Goal: Task Accomplishment & Management: Manage account settings

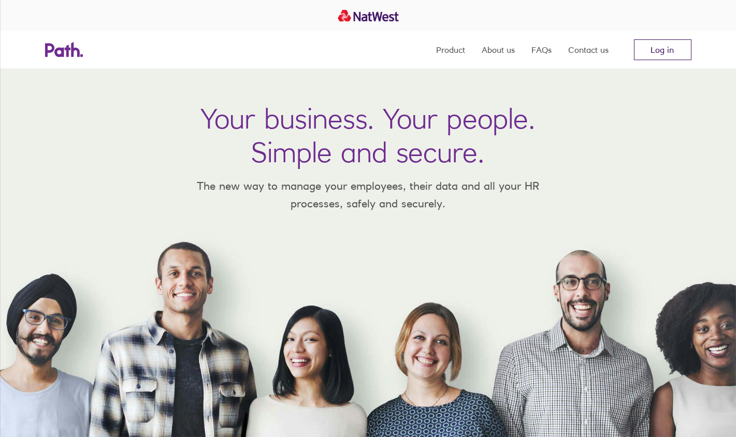
click at [651, 47] on link "Log in" at bounding box center [662, 49] width 57 height 21
click at [661, 45] on link "Log in" at bounding box center [662, 49] width 57 height 21
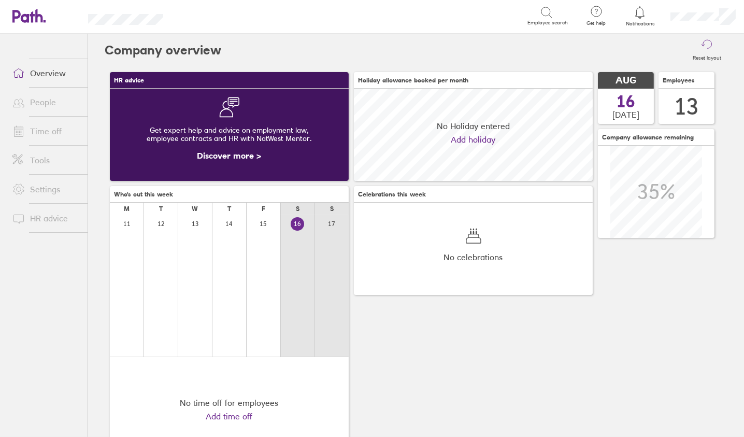
scroll to position [92, 238]
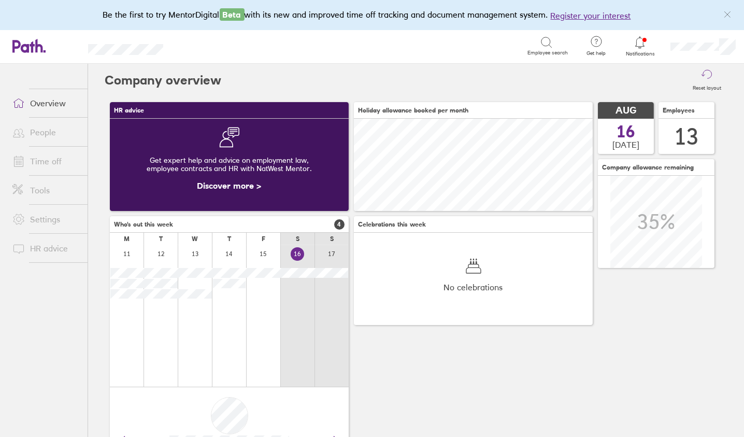
click at [48, 128] on link "People" at bounding box center [45, 132] width 83 height 21
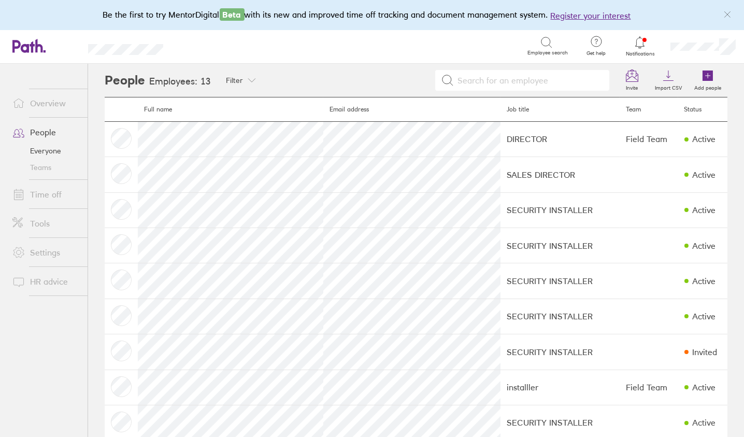
click at [38, 193] on link "Time off" at bounding box center [45, 194] width 83 height 21
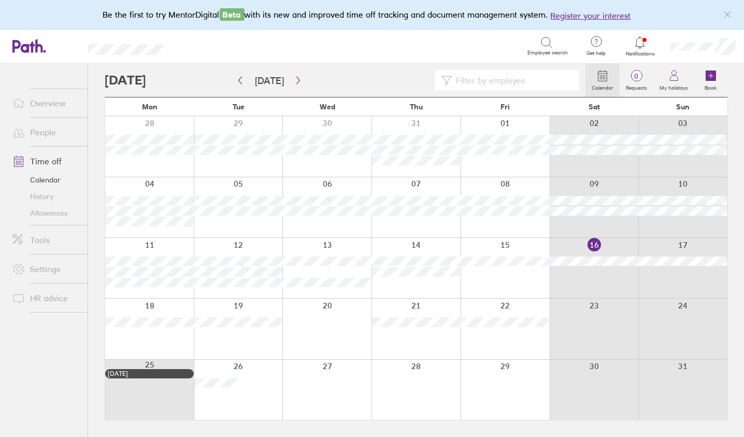
click at [54, 214] on link "Allowances" at bounding box center [45, 213] width 83 height 17
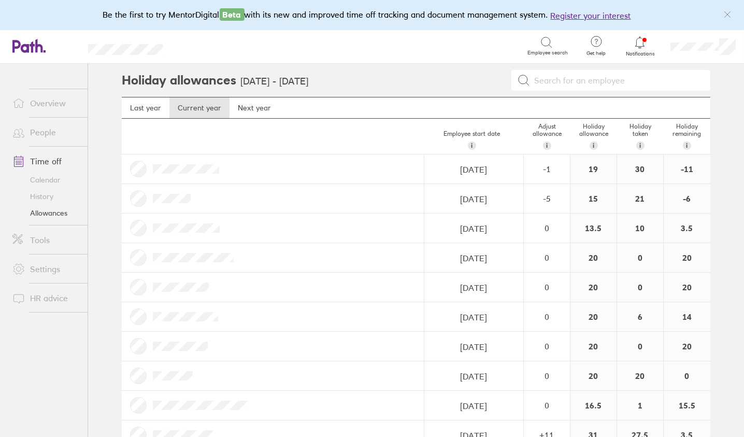
click at [49, 177] on link "Calendar" at bounding box center [45, 179] width 83 height 17
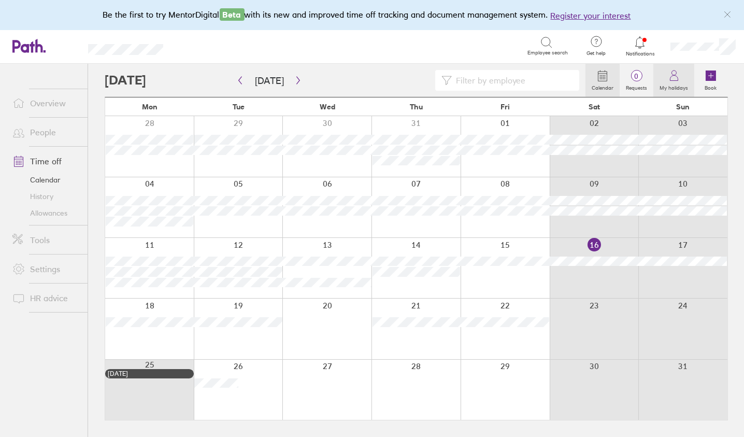
click at [677, 79] on icon at bounding box center [674, 75] width 12 height 12
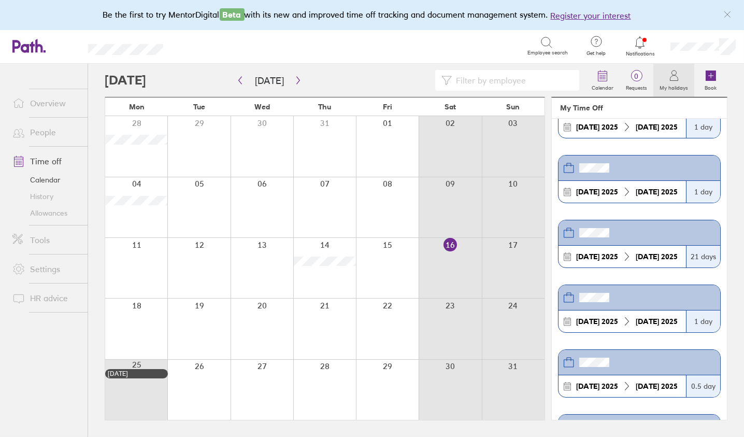
scroll to position [116, 0]
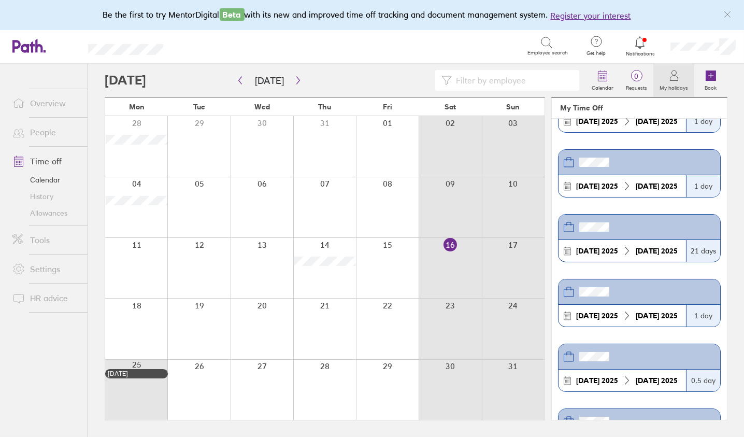
click at [570, 248] on icon at bounding box center [567, 251] width 7 height 7
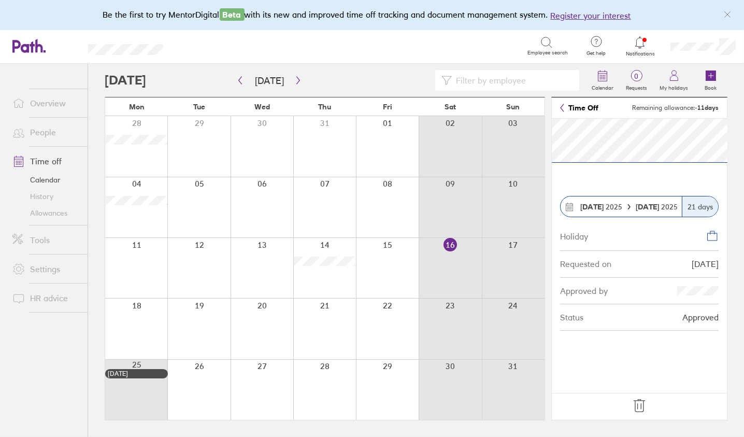
click at [638, 402] on icon at bounding box center [639, 405] width 17 height 17
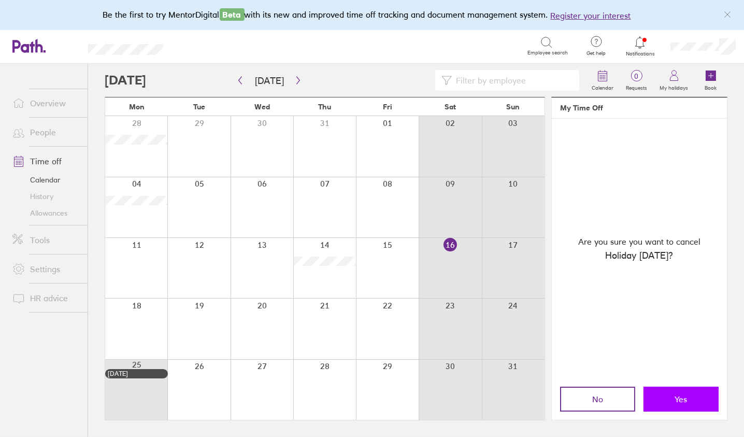
click at [662, 399] on button "Yes" at bounding box center [680, 398] width 75 height 25
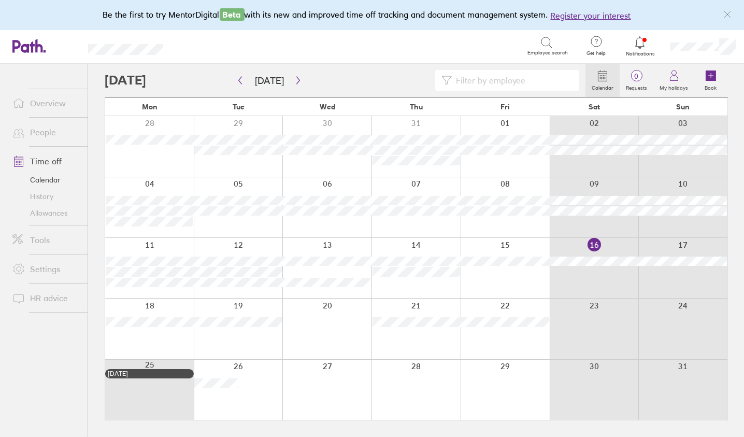
click at [49, 215] on link "Allowances" at bounding box center [45, 213] width 83 height 17
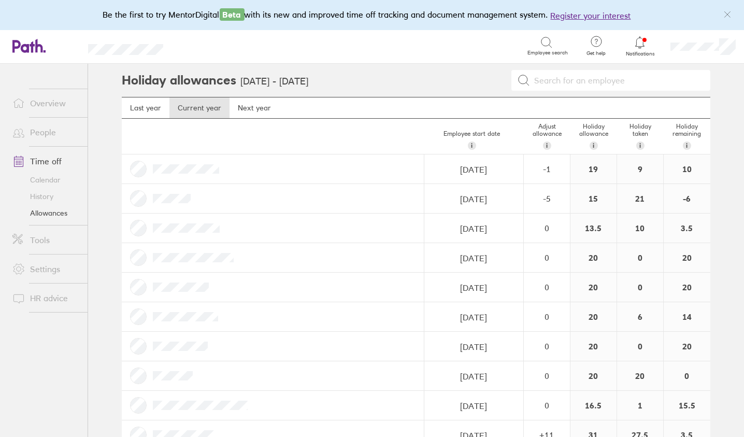
click at [51, 178] on link "Calendar" at bounding box center [45, 179] width 83 height 17
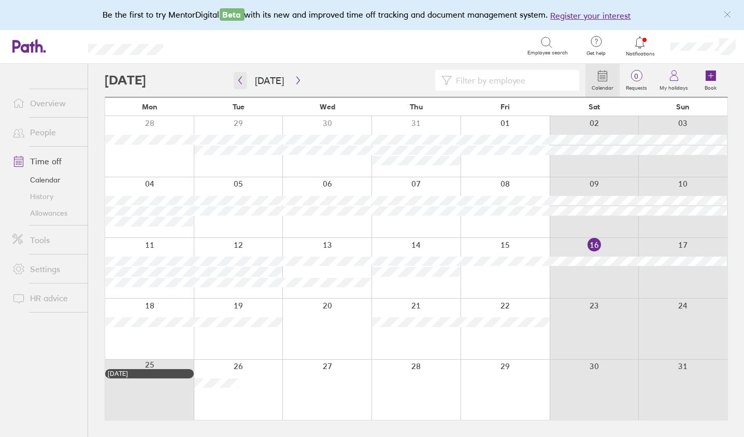
click at [239, 79] on icon "button" at bounding box center [240, 81] width 3 height 8
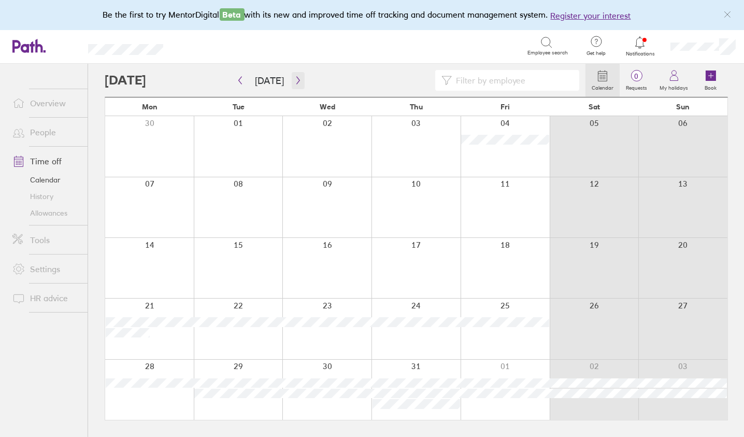
click at [296, 80] on icon "button" at bounding box center [298, 80] width 8 height 8
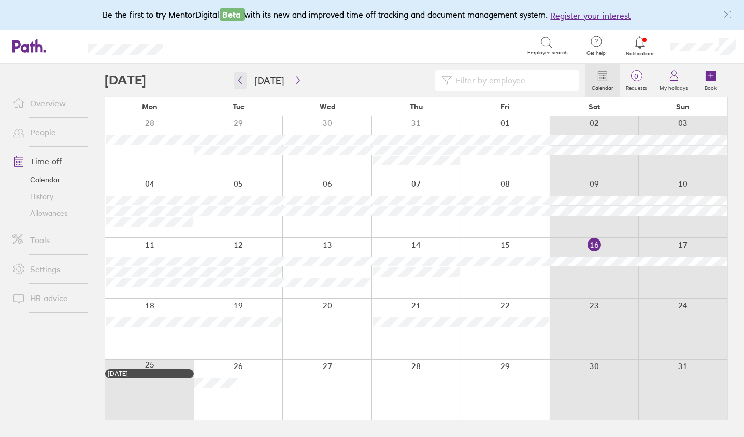
click at [240, 75] on button "button" at bounding box center [240, 80] width 13 height 17
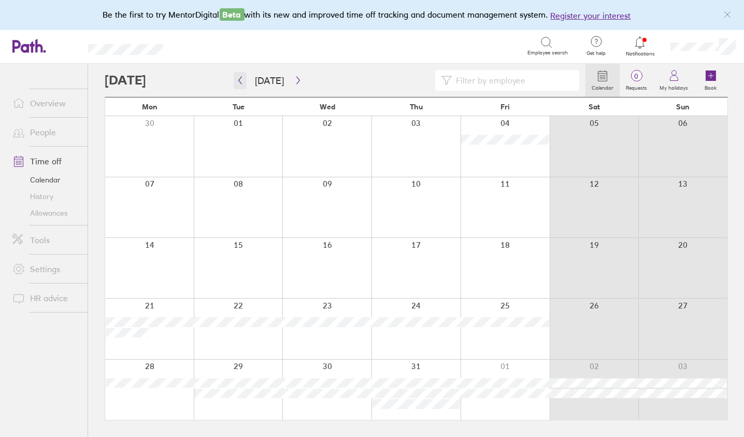
click at [240, 75] on button "button" at bounding box center [240, 80] width 13 height 17
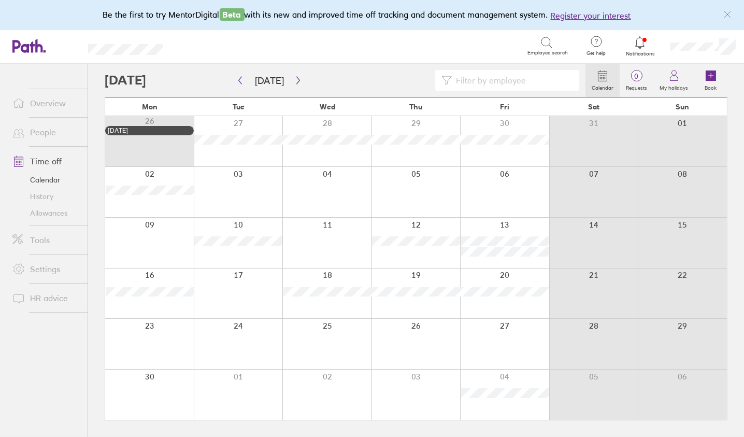
click at [159, 386] on div at bounding box center [149, 394] width 89 height 50
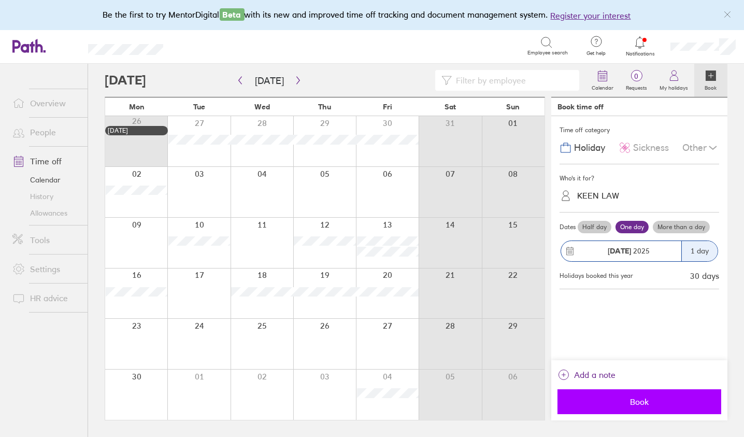
click at [638, 402] on span "Book" at bounding box center [639, 401] width 149 height 9
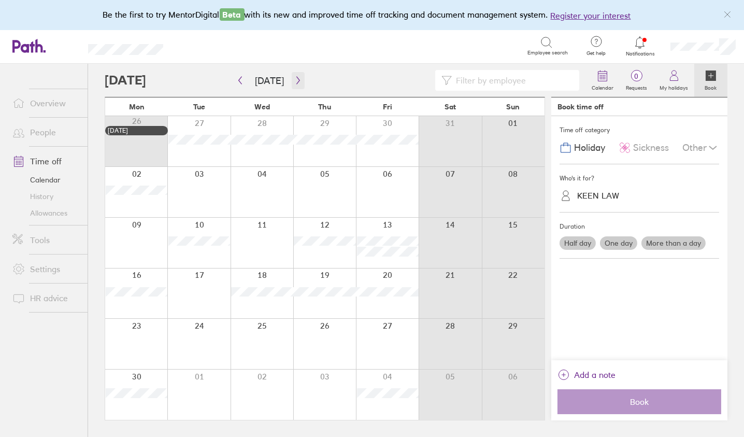
click at [296, 81] on icon "button" at bounding box center [297, 81] width 3 height 8
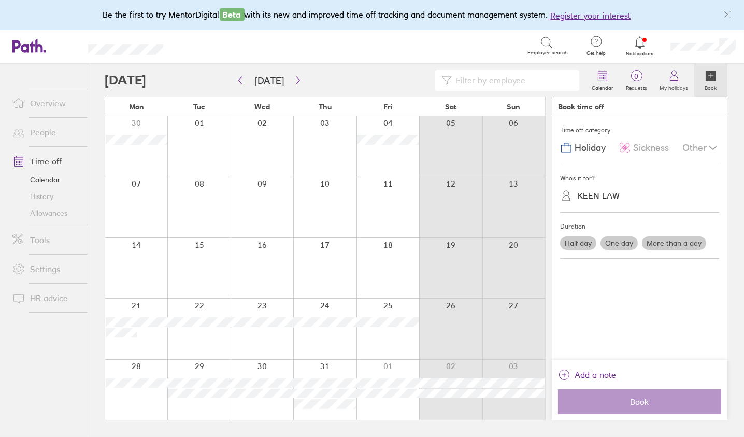
click at [46, 213] on link "Allowances" at bounding box center [45, 213] width 83 height 17
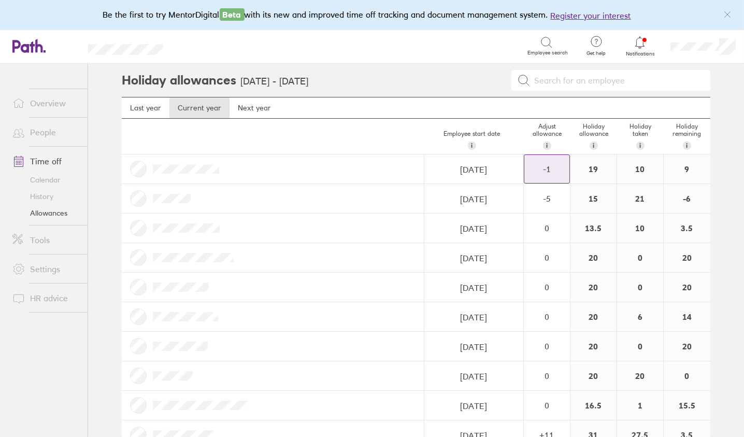
click at [544, 169] on div "-1" at bounding box center [546, 168] width 45 height 9
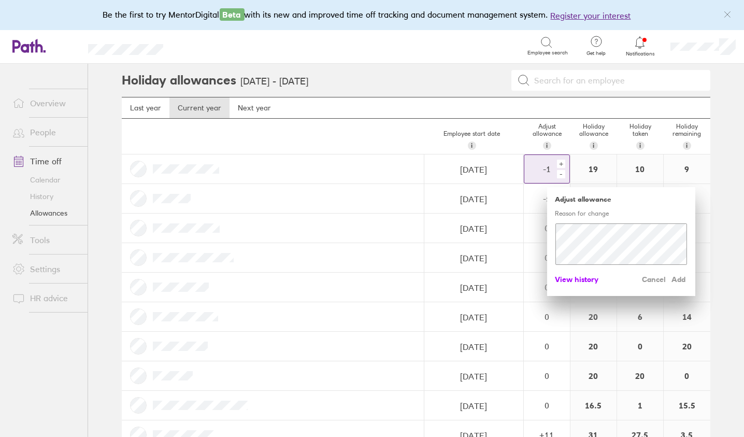
click at [592, 278] on span "View history" at bounding box center [577, 279] width 44 height 17
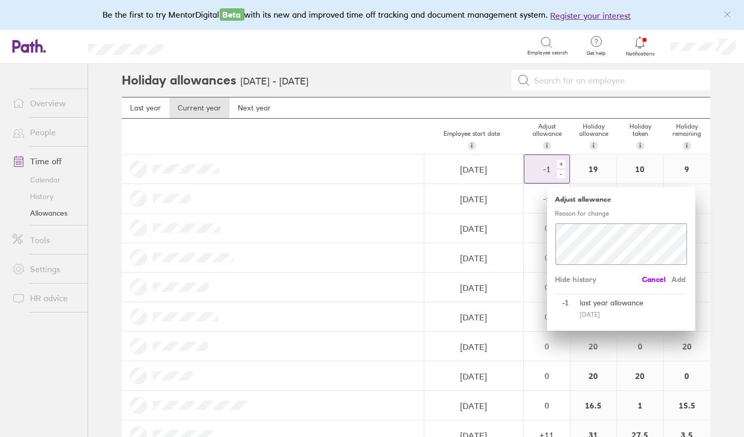
click at [648, 275] on span "Cancel" at bounding box center [654, 279] width 24 height 17
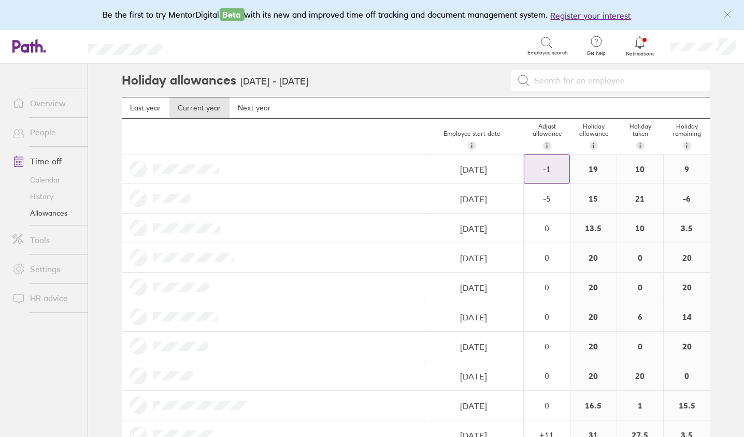
click at [554, 162] on div "-1" at bounding box center [546, 169] width 45 height 28
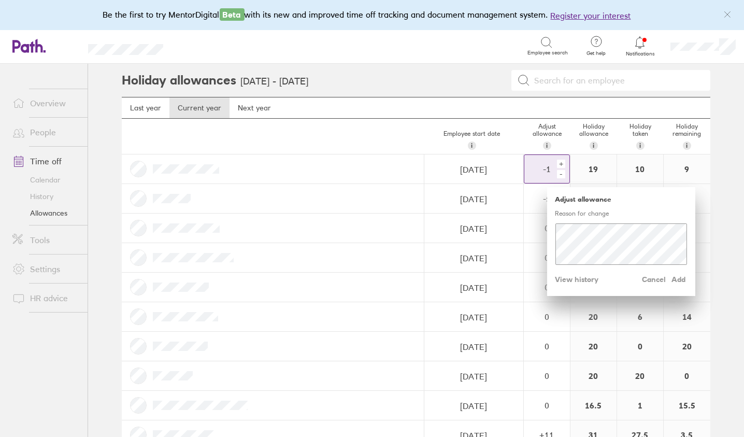
click at [558, 163] on div "+" at bounding box center [561, 164] width 8 height 8
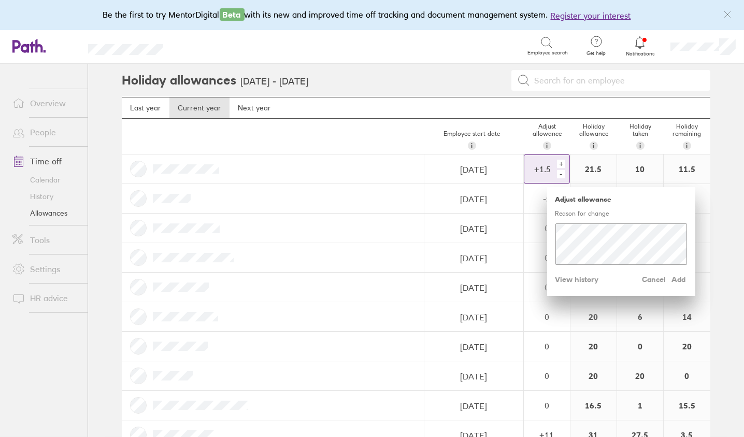
click at [558, 163] on div "+" at bounding box center [561, 164] width 8 height 8
click at [47, 177] on link "Calendar" at bounding box center [45, 179] width 83 height 17
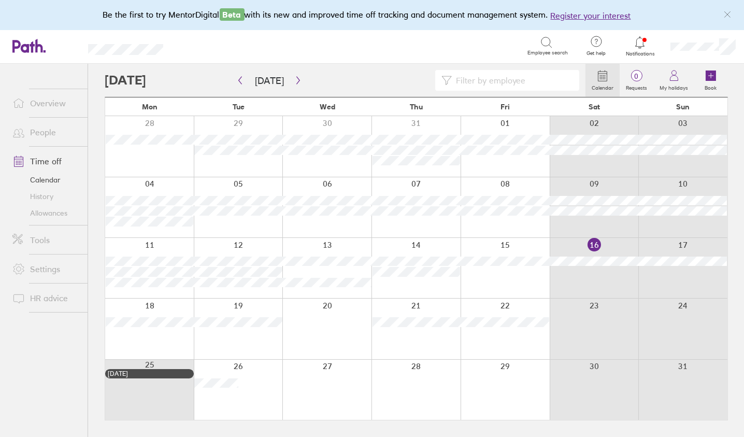
click at [40, 214] on link "Allowances" at bounding box center [45, 213] width 83 height 17
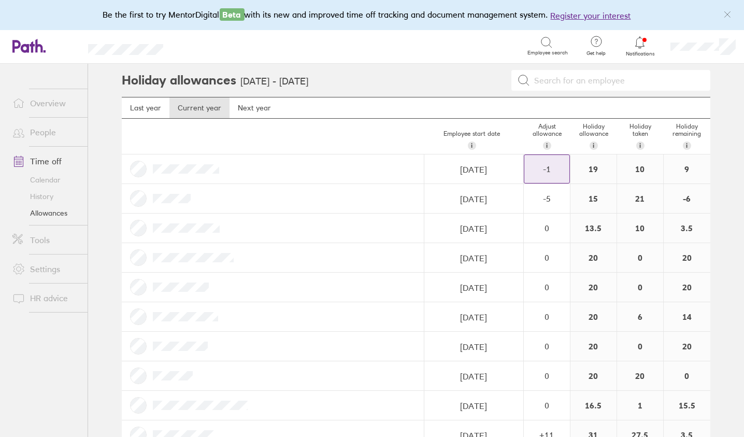
click at [537, 162] on div "-1" at bounding box center [546, 169] width 45 height 28
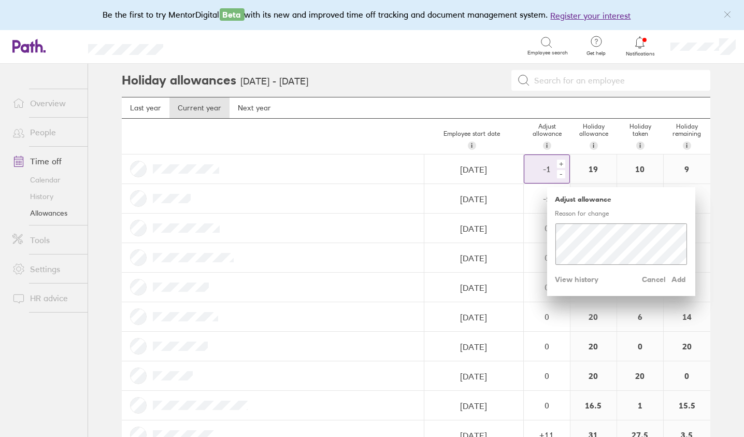
click at [561, 161] on div "+" at bounding box center [561, 164] width 8 height 8
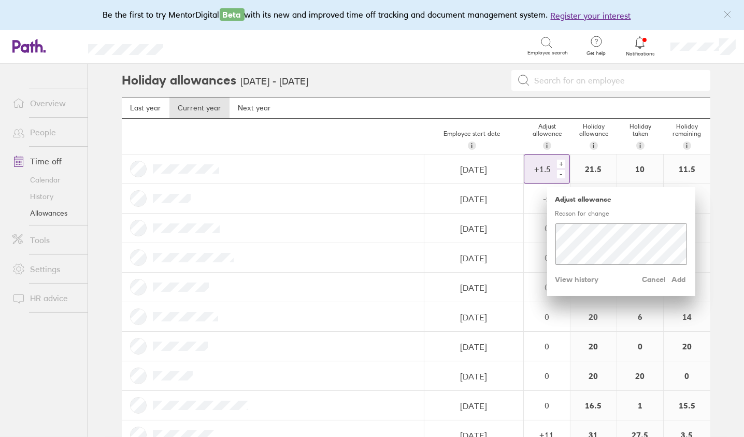
click at [561, 161] on div "+" at bounding box center [561, 164] width 8 height 8
click at [558, 161] on div "+" at bounding box center [561, 164] width 8 height 8
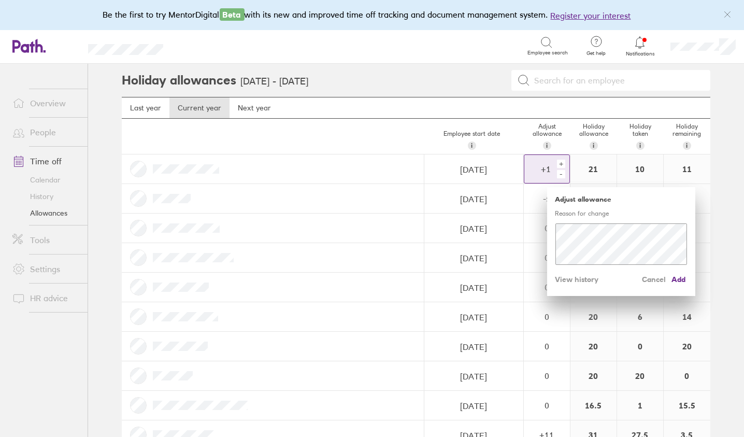
click at [558, 161] on div "+" at bounding box center [561, 164] width 8 height 8
click at [674, 278] on span "Add" at bounding box center [678, 279] width 17 height 17
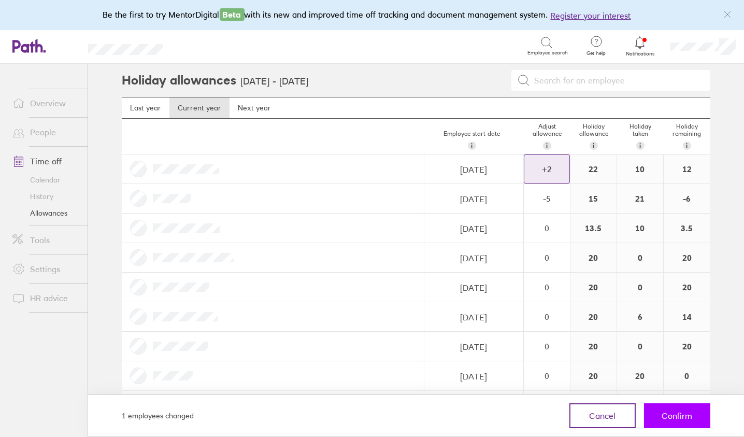
click at [667, 414] on span "Confirm" at bounding box center [677, 415] width 31 height 9
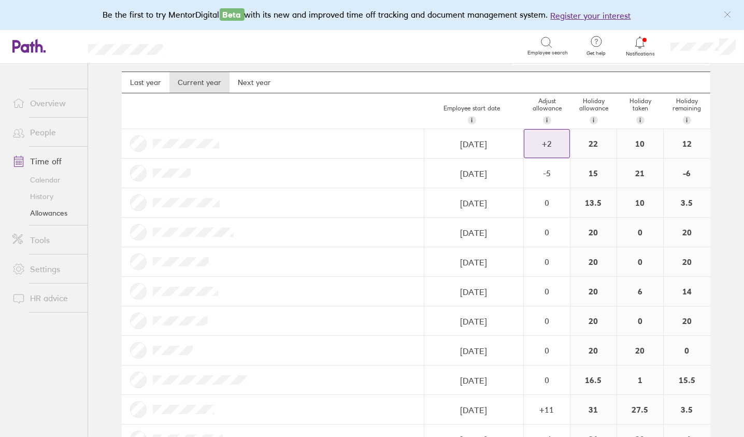
scroll to position [21, 0]
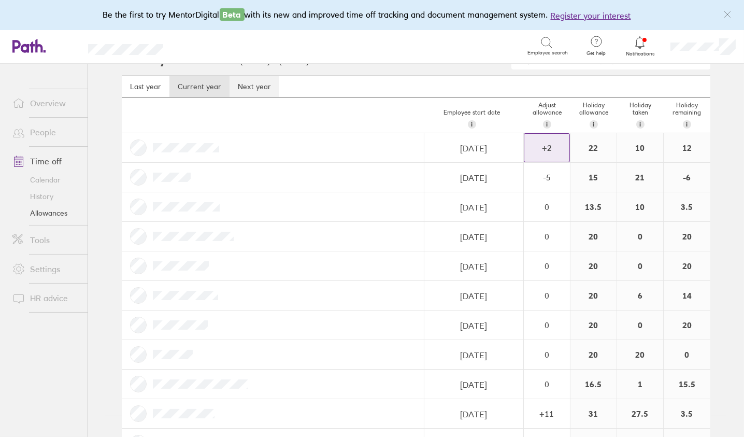
click at [246, 88] on link "Next year" at bounding box center [254, 86] width 50 height 21
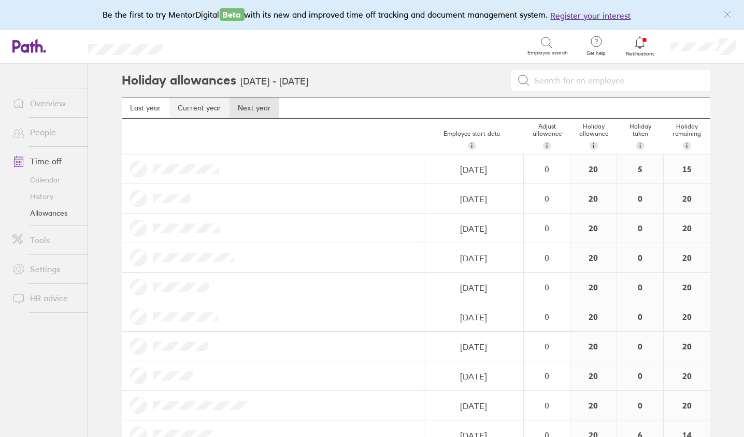
click at [181, 102] on link "Current year" at bounding box center [199, 107] width 60 height 21
click at [44, 180] on link "Calendar" at bounding box center [45, 179] width 83 height 17
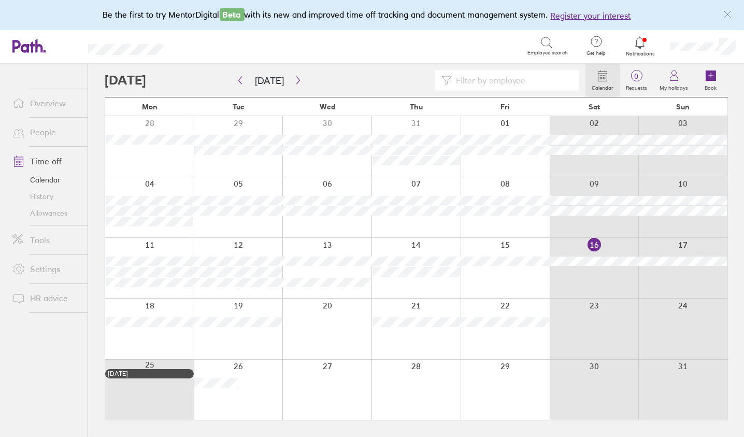
click at [513, 338] on div at bounding box center [504, 328] width 89 height 60
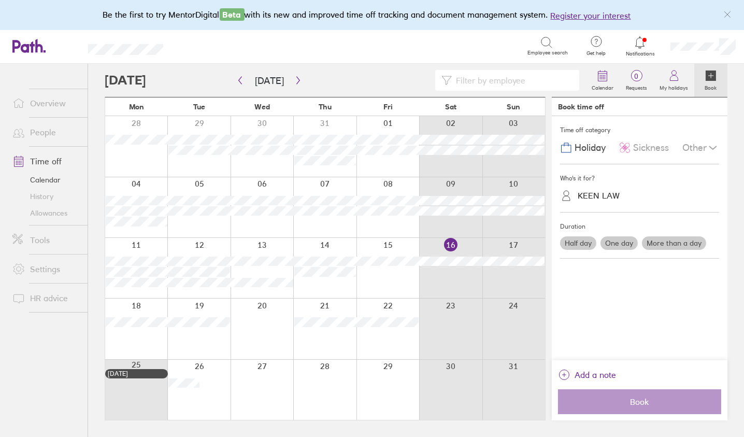
click at [513, 338] on div at bounding box center [513, 328] width 63 height 60
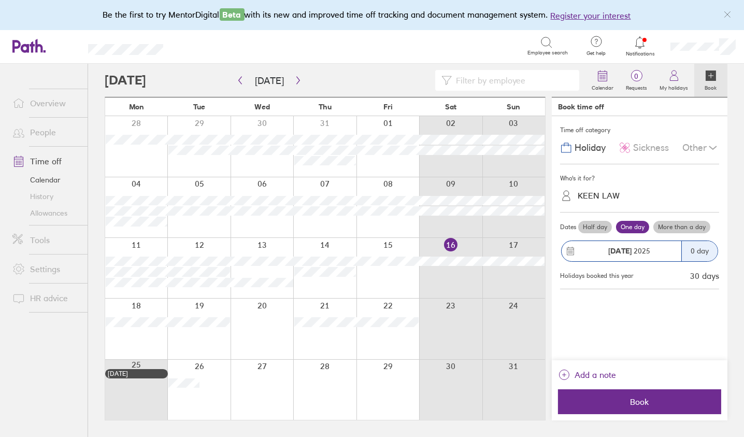
click at [397, 339] on div at bounding box center [387, 328] width 63 height 60
click at [332, 343] on div at bounding box center [324, 328] width 63 height 60
click at [384, 338] on div at bounding box center [387, 328] width 63 height 60
click at [294, 79] on icon "button" at bounding box center [298, 80] width 8 height 8
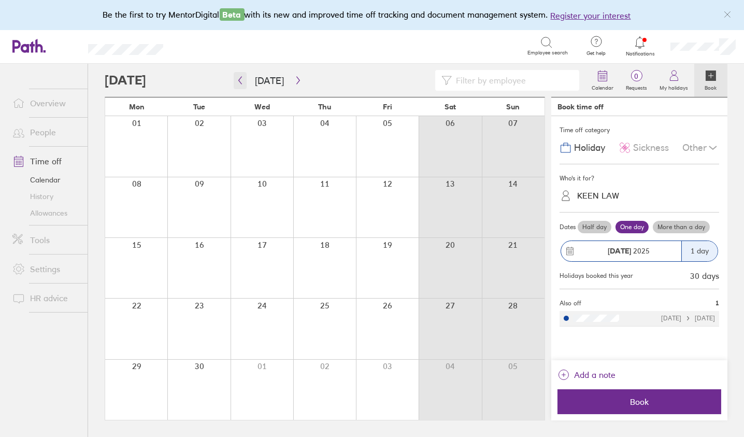
click at [240, 82] on icon "button" at bounding box center [240, 81] width 3 height 8
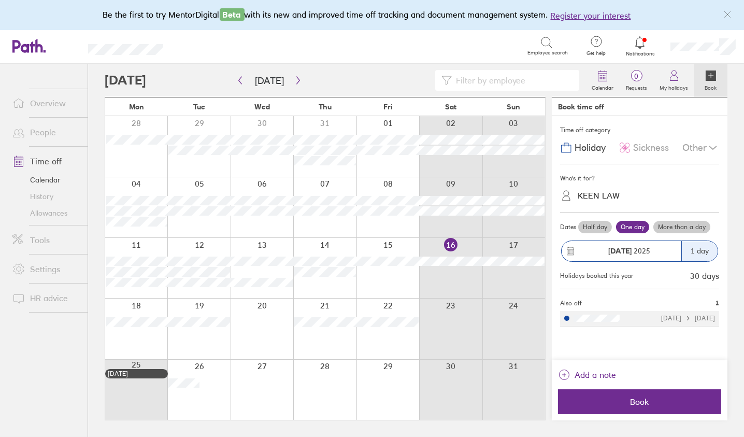
click at [385, 337] on div at bounding box center [387, 328] width 63 height 60
click at [188, 398] on div at bounding box center [198, 389] width 63 height 60
click at [210, 369] on div at bounding box center [198, 389] width 63 height 60
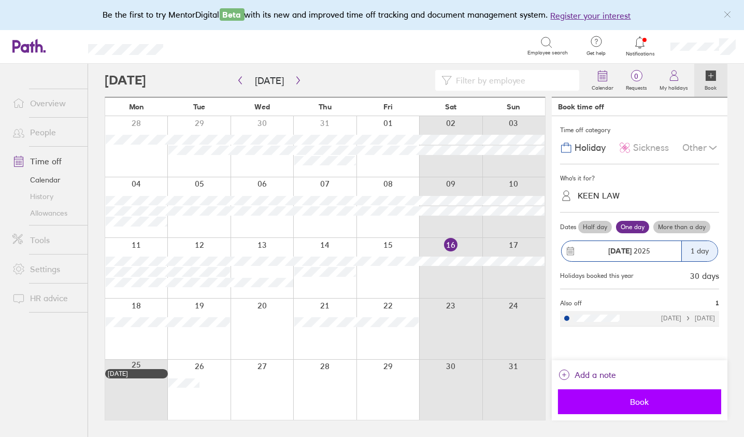
click at [636, 398] on span "Book" at bounding box center [639, 401] width 149 height 9
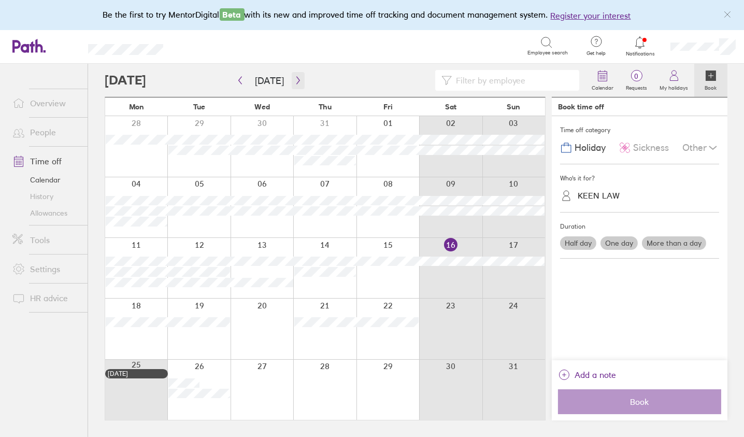
click at [295, 80] on icon "button" at bounding box center [298, 80] width 8 height 8
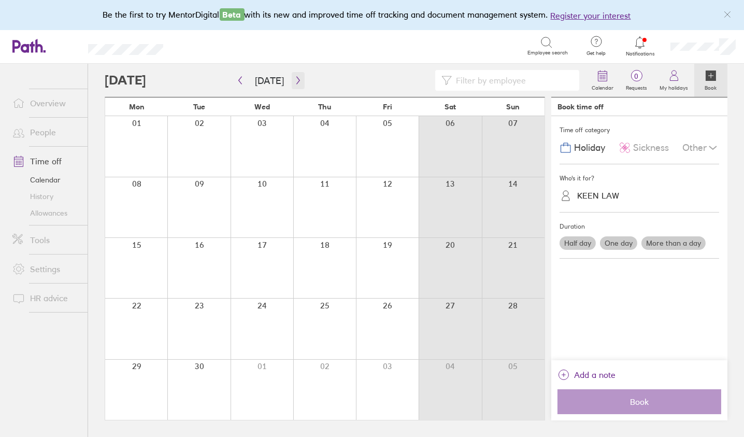
click at [296, 79] on icon "button" at bounding box center [297, 81] width 3 height 8
click at [238, 79] on icon "button" at bounding box center [240, 80] width 8 height 8
click at [294, 79] on icon "button" at bounding box center [298, 80] width 8 height 8
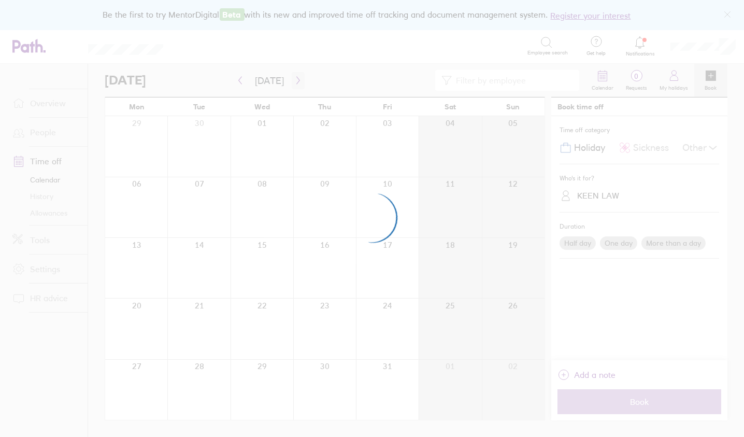
click at [291, 79] on div at bounding box center [372, 218] width 744 height 437
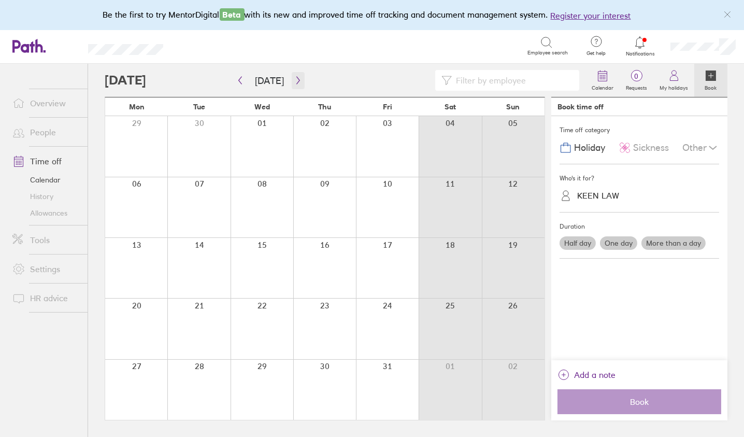
click at [294, 79] on icon "button" at bounding box center [298, 80] width 8 height 8
click at [296, 80] on icon "button" at bounding box center [297, 81] width 3 height 8
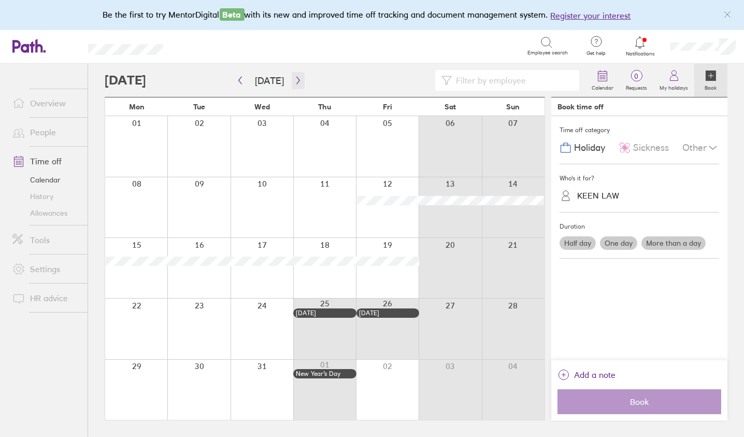
click at [296, 80] on icon "button" at bounding box center [297, 81] width 3 height 8
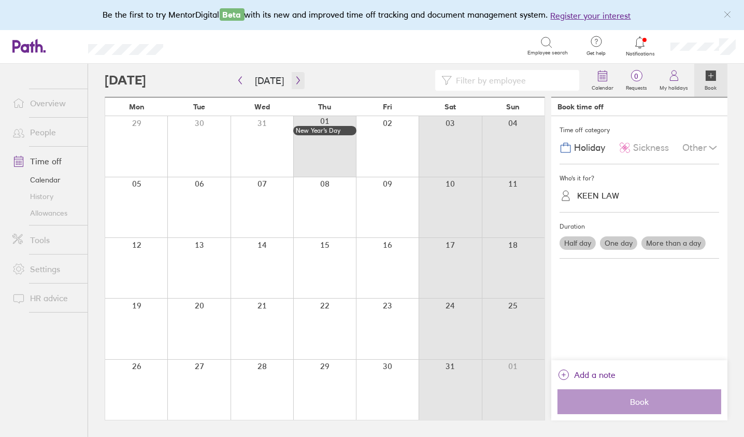
click at [296, 80] on icon "button" at bounding box center [297, 81] width 3 height 8
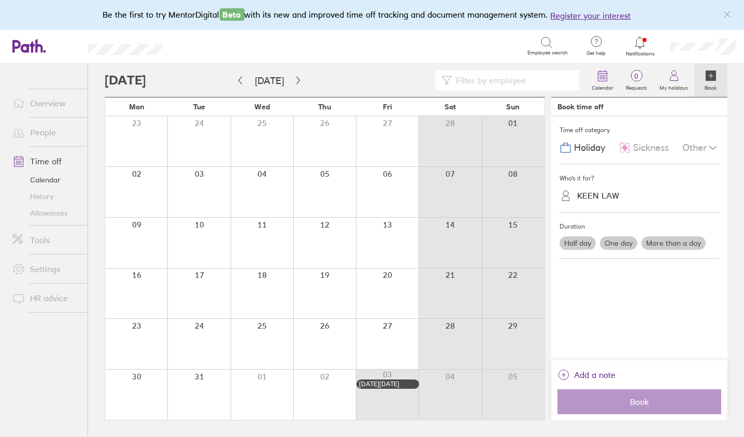
click at [54, 212] on link "Allowances" at bounding box center [45, 213] width 83 height 17
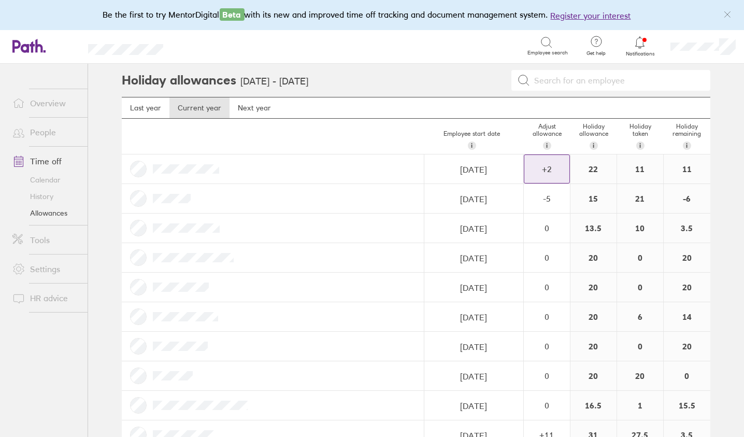
click at [546, 168] on div "+ 2" at bounding box center [546, 168] width 45 height 9
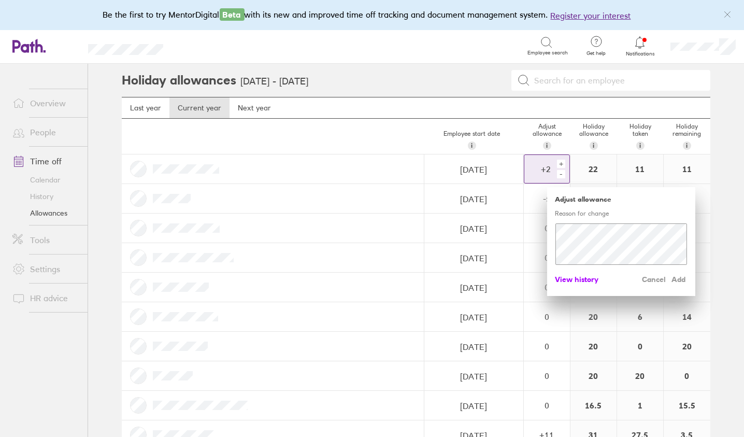
click at [565, 279] on span "View history" at bounding box center [577, 279] width 44 height 17
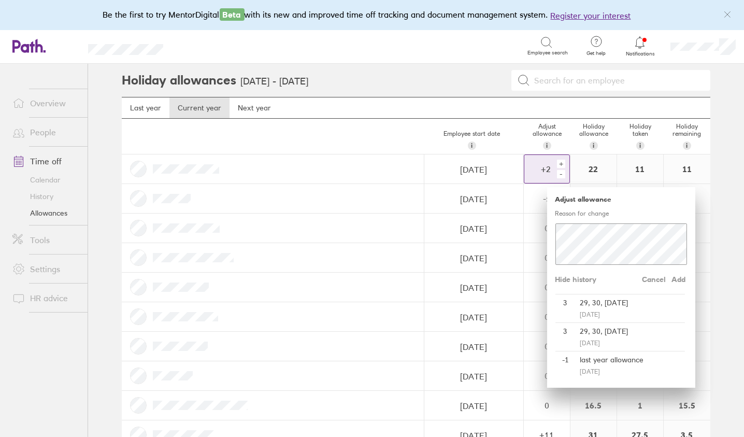
click at [598, 308] on div "29, 30, 31 July" at bounding box center [630, 302] width 109 height 17
click at [594, 326] on div "29, 30, 31 July" at bounding box center [630, 331] width 109 height 17
click at [563, 300] on div "3" at bounding box center [565, 308] width 21 height 28
click at [570, 278] on span "Hide history" at bounding box center [575, 279] width 41 height 17
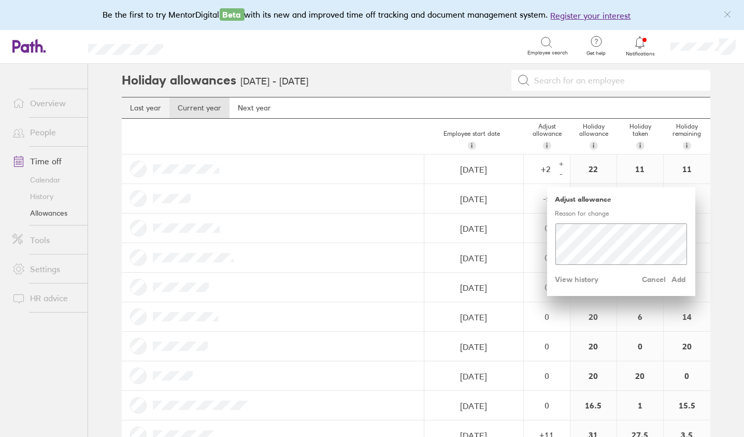
click at [146, 108] on link "Last year" at bounding box center [146, 107] width 48 height 21
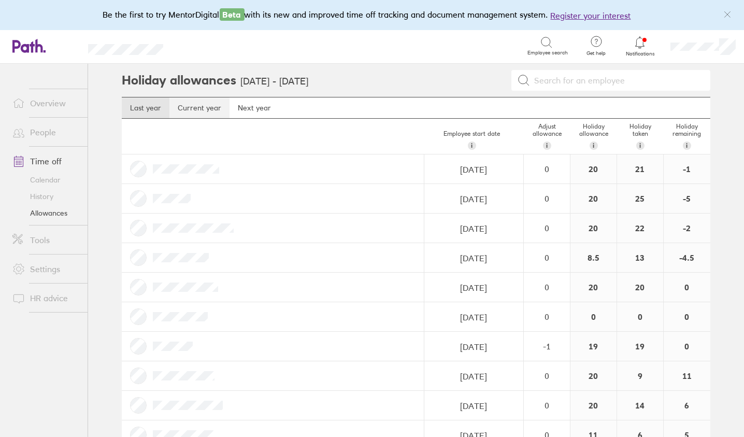
click at [205, 109] on link "Current year" at bounding box center [199, 107] width 60 height 21
click at [40, 238] on link "Tools" at bounding box center [45, 239] width 83 height 21
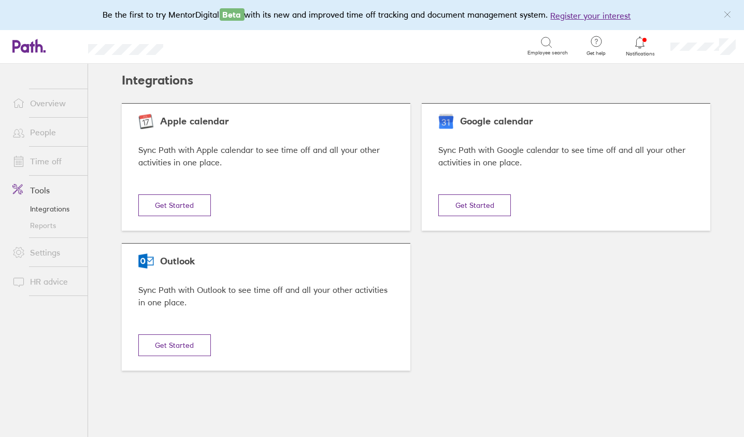
click at [39, 100] on link "Overview" at bounding box center [45, 103] width 83 height 21
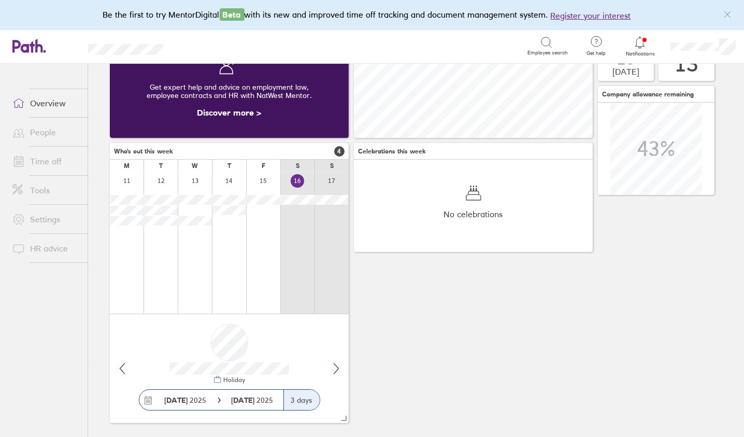
scroll to position [80, 0]
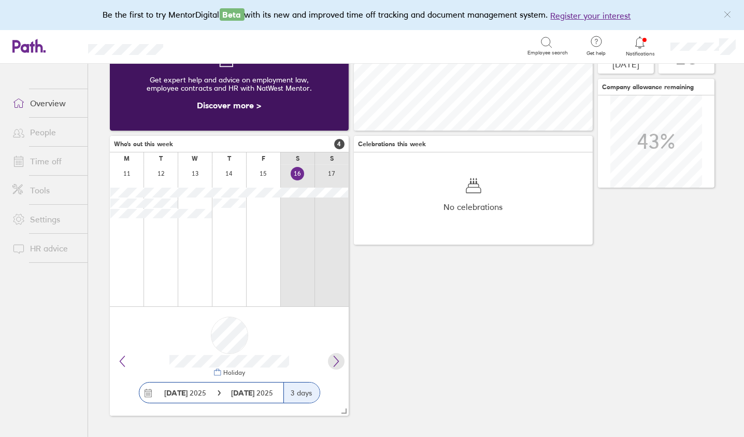
click at [340, 356] on icon at bounding box center [336, 361] width 12 height 12
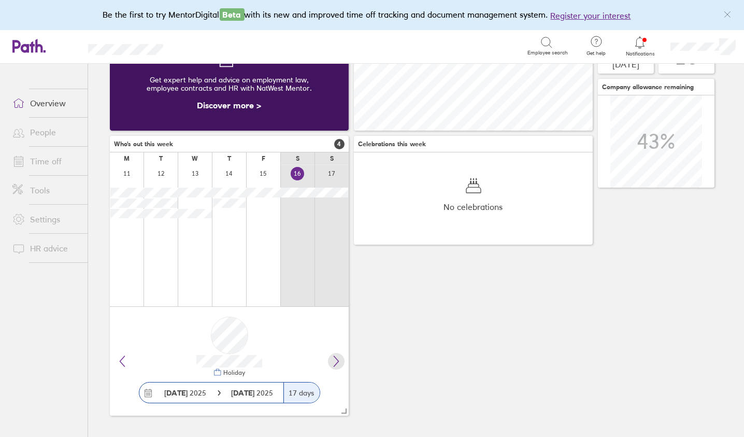
click at [340, 356] on icon at bounding box center [336, 361] width 12 height 12
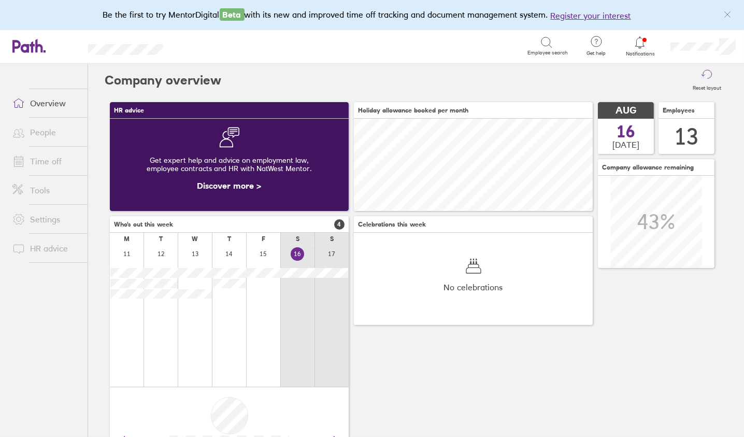
scroll to position [0, 0]
